Goal: Communication & Community: Connect with others

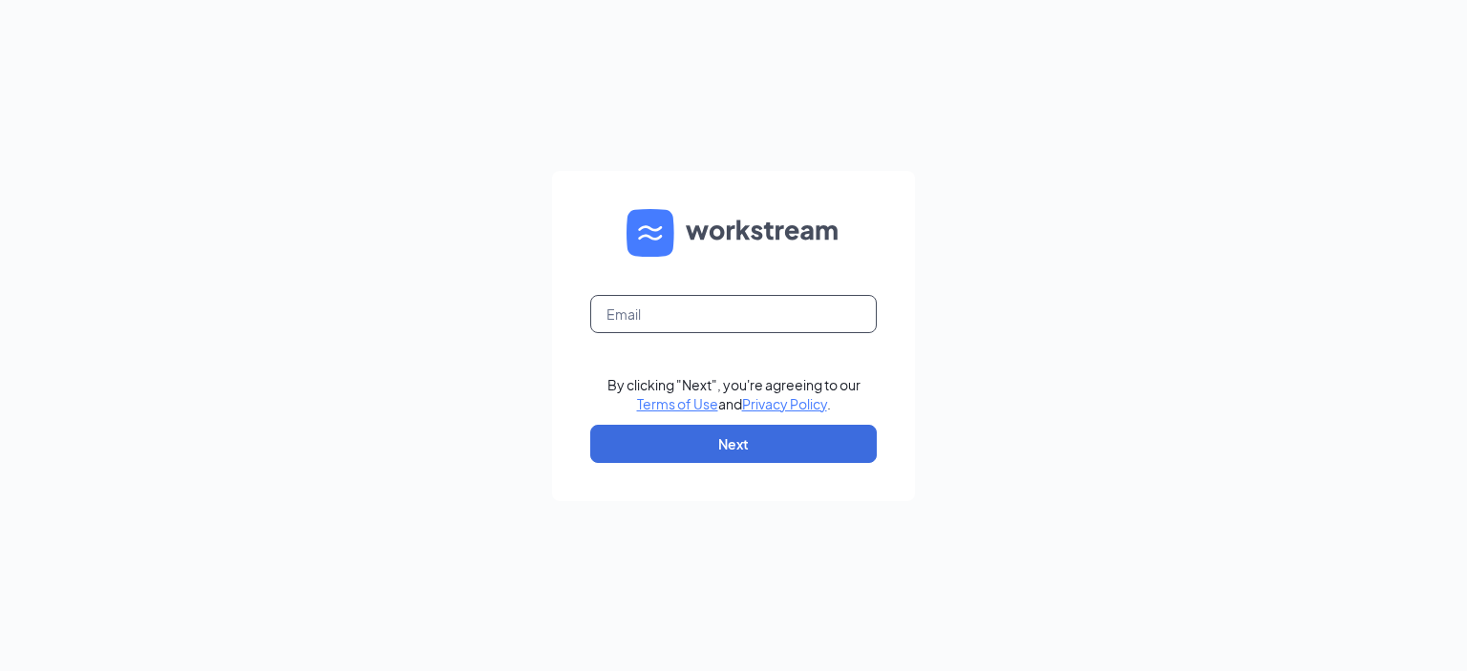
click at [660, 316] on input "text" at bounding box center [733, 314] width 287 height 38
type input "16757bk@bk-fl.com"
click at [720, 448] on button "Next" at bounding box center [733, 444] width 287 height 38
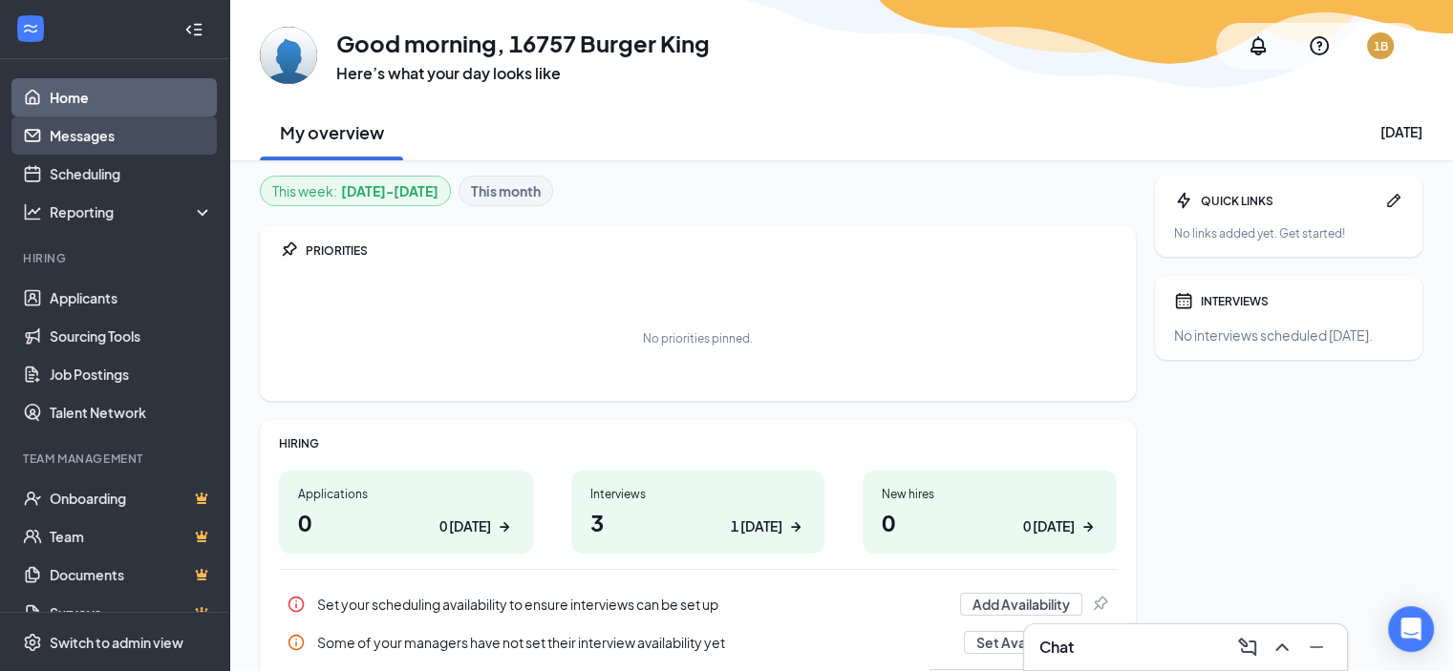
click at [98, 133] on link "Messages" at bounding box center [131, 136] width 163 height 38
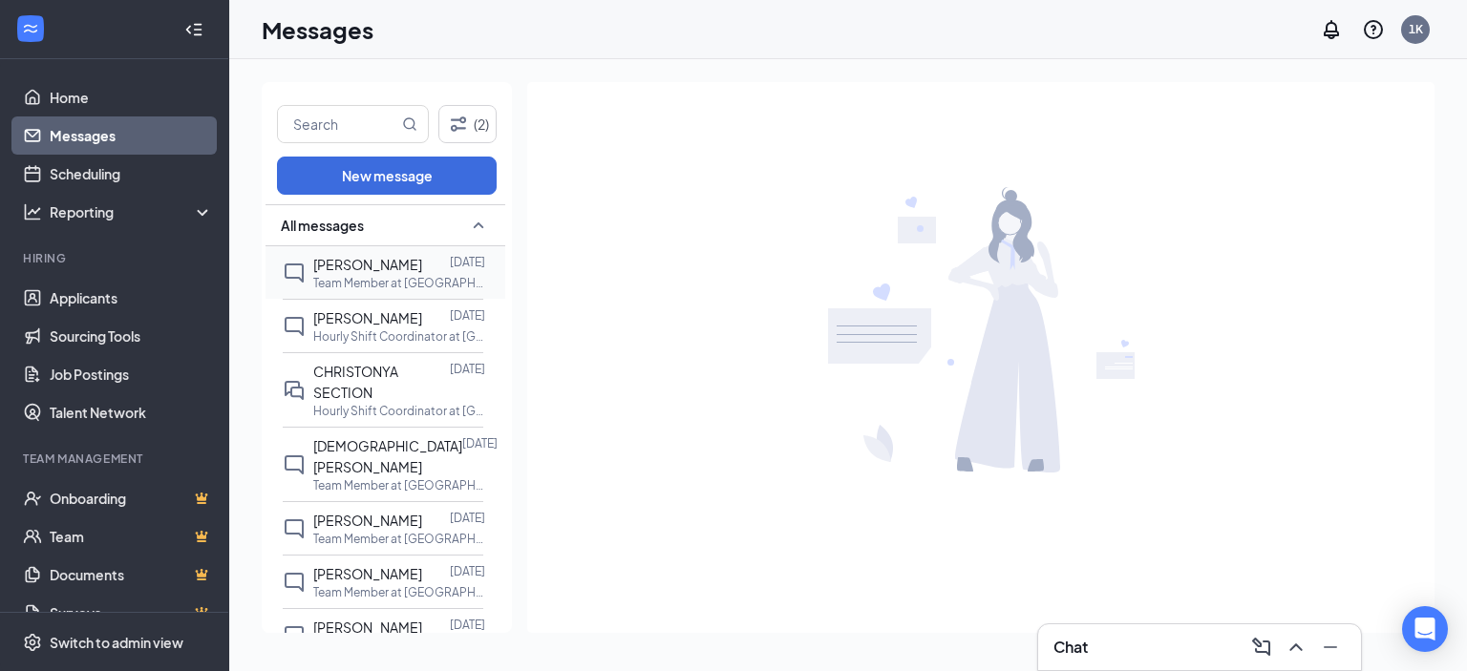
click at [395, 266] on span "[PERSON_NAME]" at bounding box center [367, 264] width 109 height 17
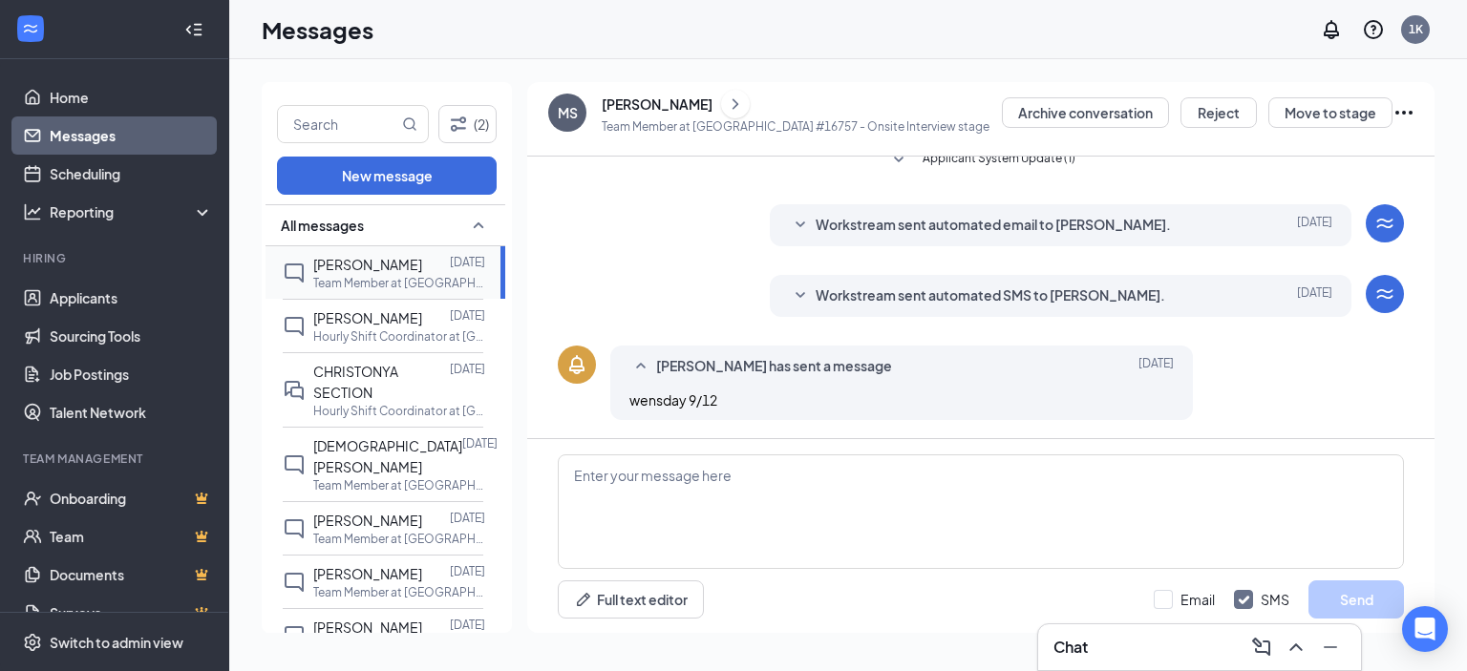
scroll to position [144, 0]
click at [353, 331] on p "Hourly Shift Coordinator at [GEOGRAPHIC_DATA]" at bounding box center [399, 337] width 172 height 16
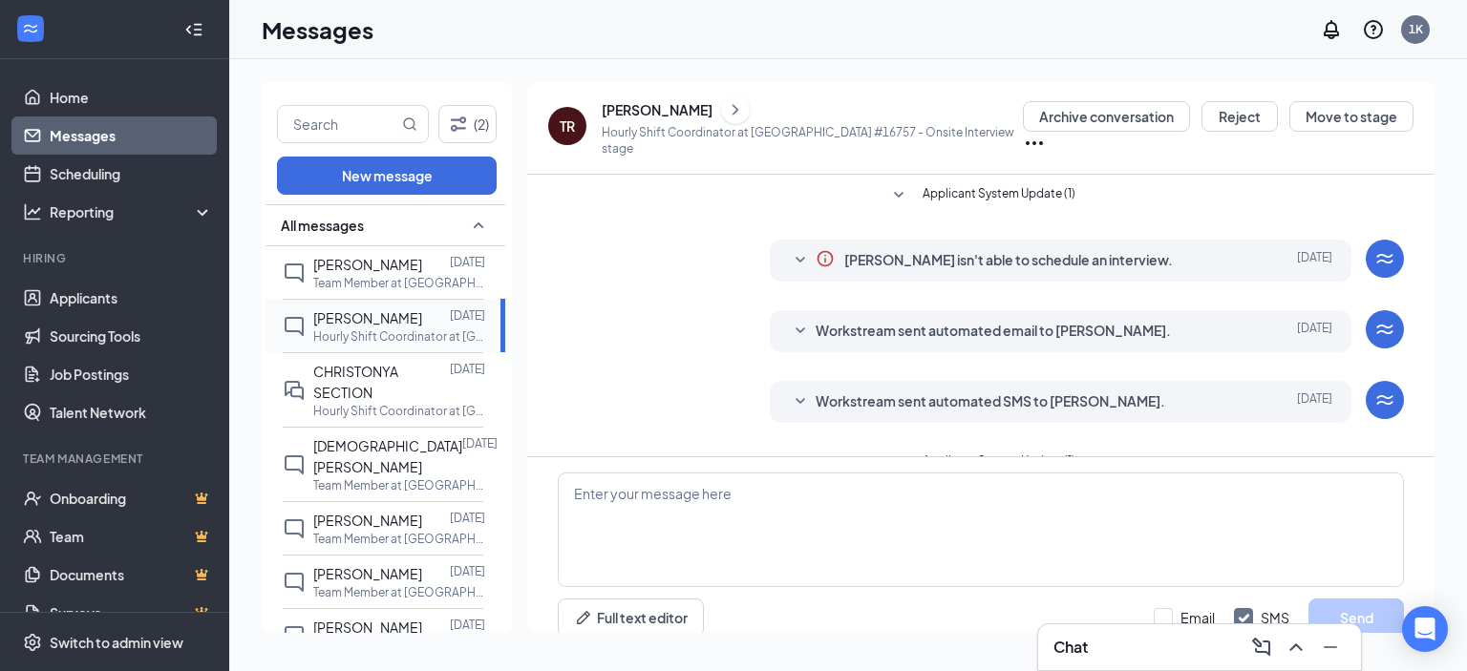
scroll to position [13, 0]
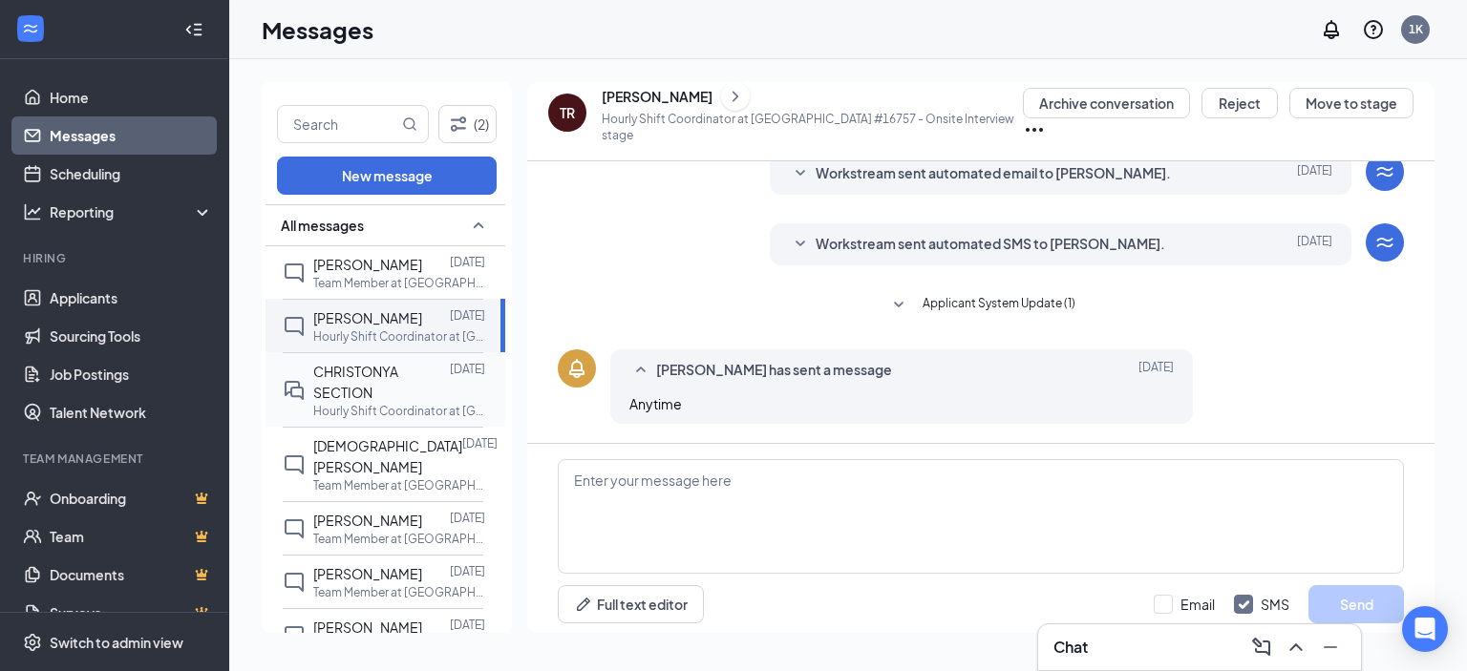
click at [348, 379] on div "CHRISTONYA SECTION" at bounding box center [381, 382] width 137 height 42
